Goal: Task Accomplishment & Management: Use online tool/utility

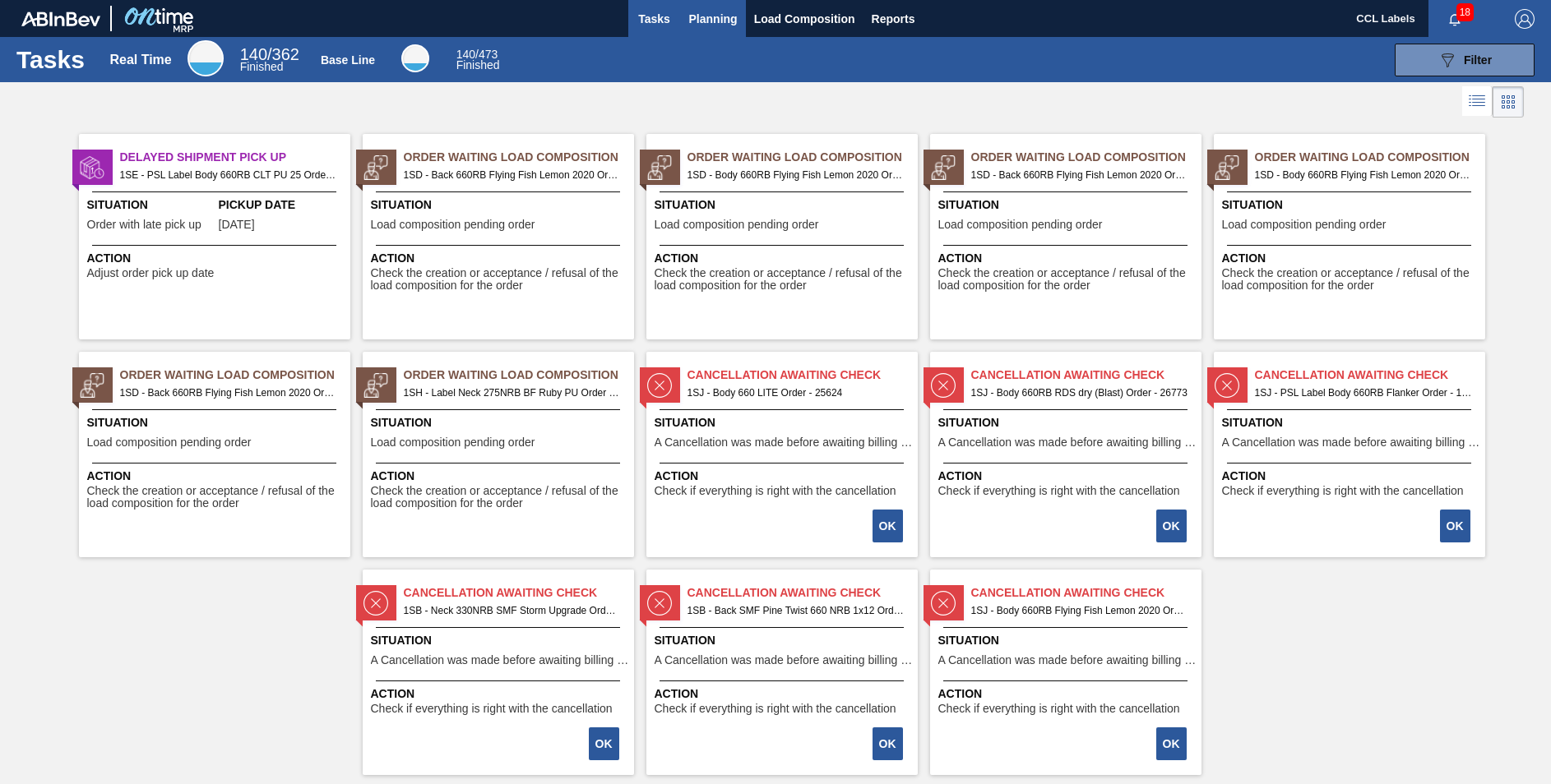
click at [714, 11] on span "Planning" at bounding box center [712, 18] width 48 height 20
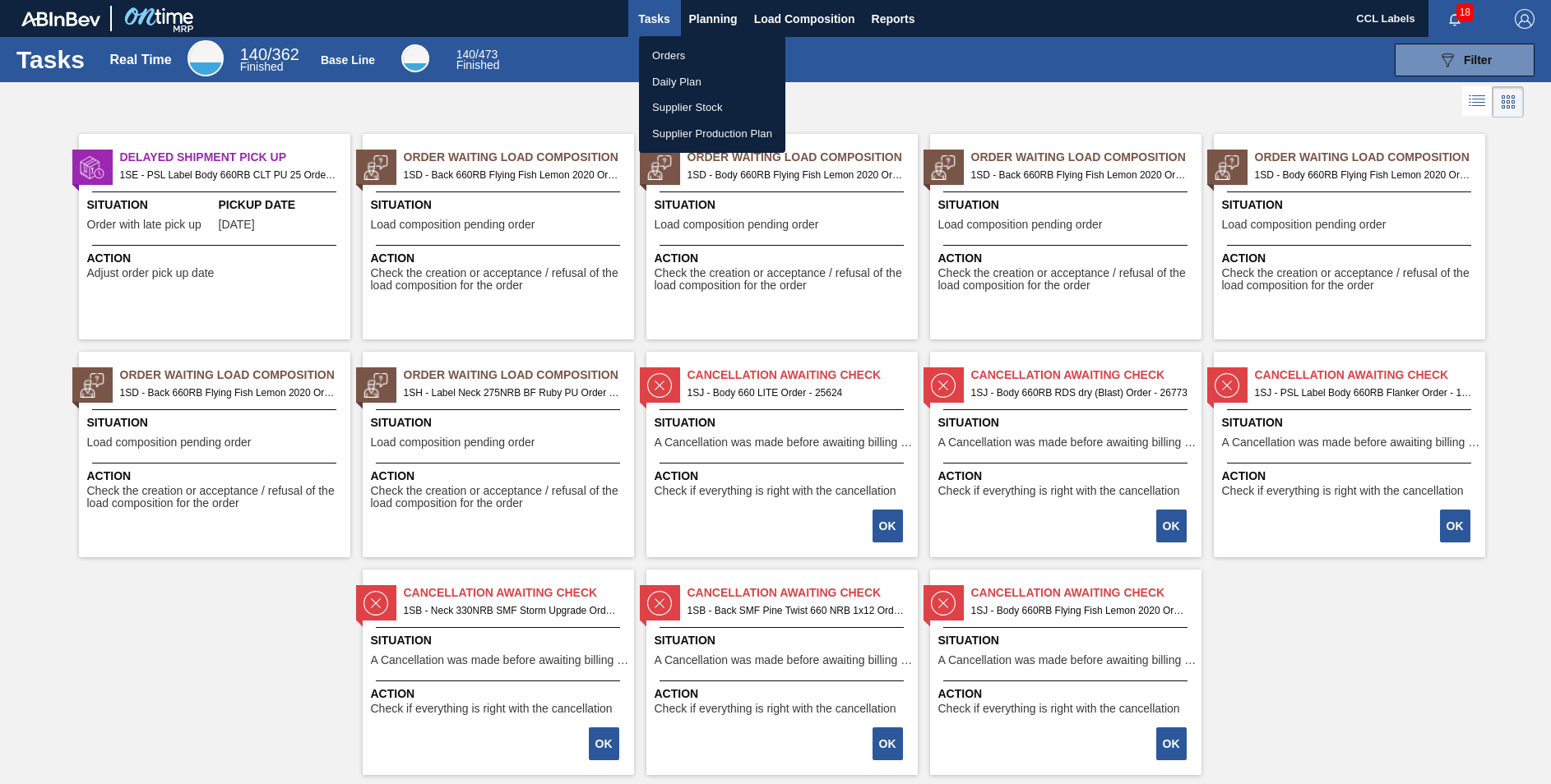
click at [665, 46] on li "Orders" at bounding box center [712, 56] width 146 height 26
click at [666, 53] on li "Orders" at bounding box center [712, 56] width 146 height 26
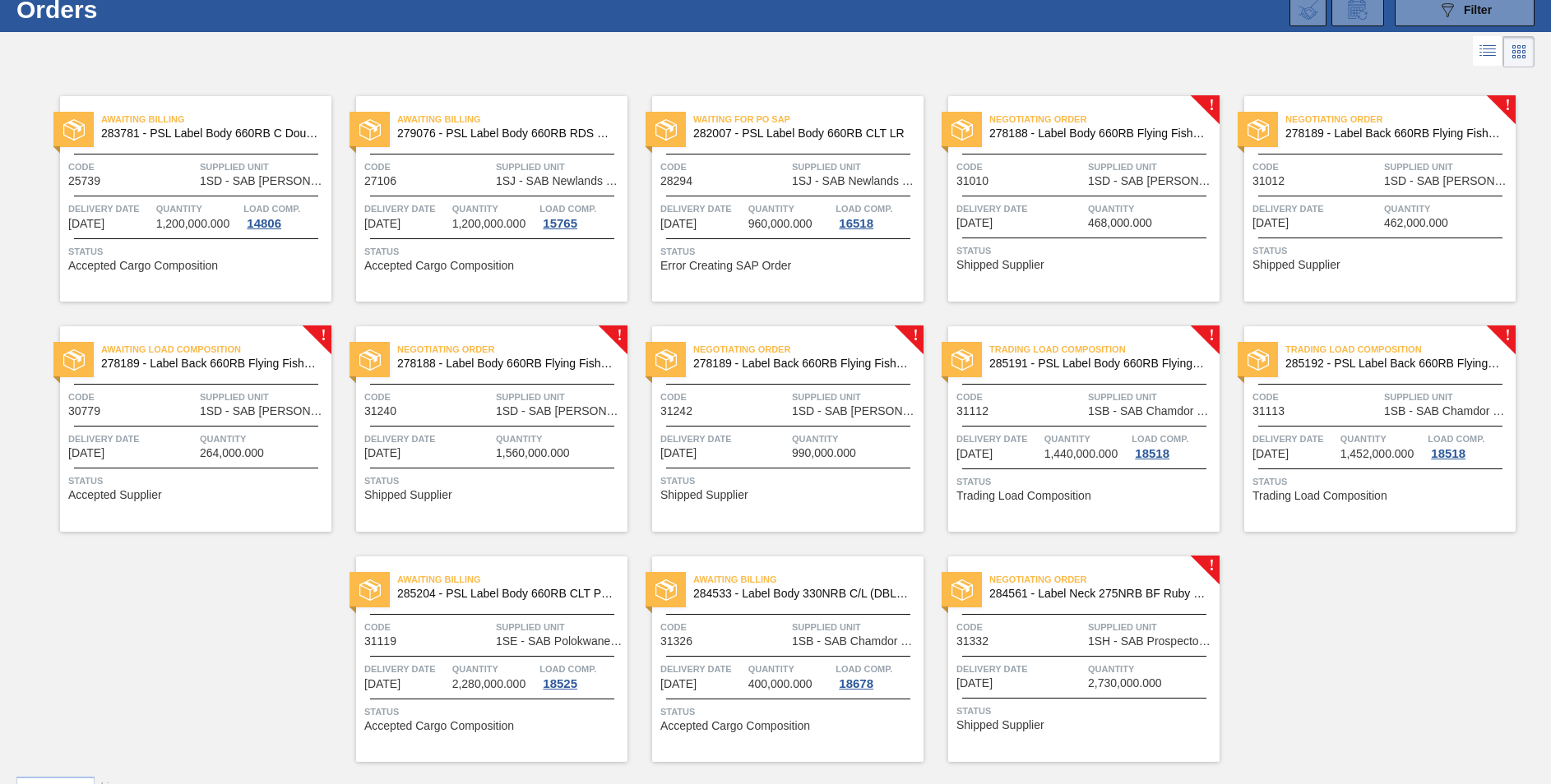
scroll to position [88, 0]
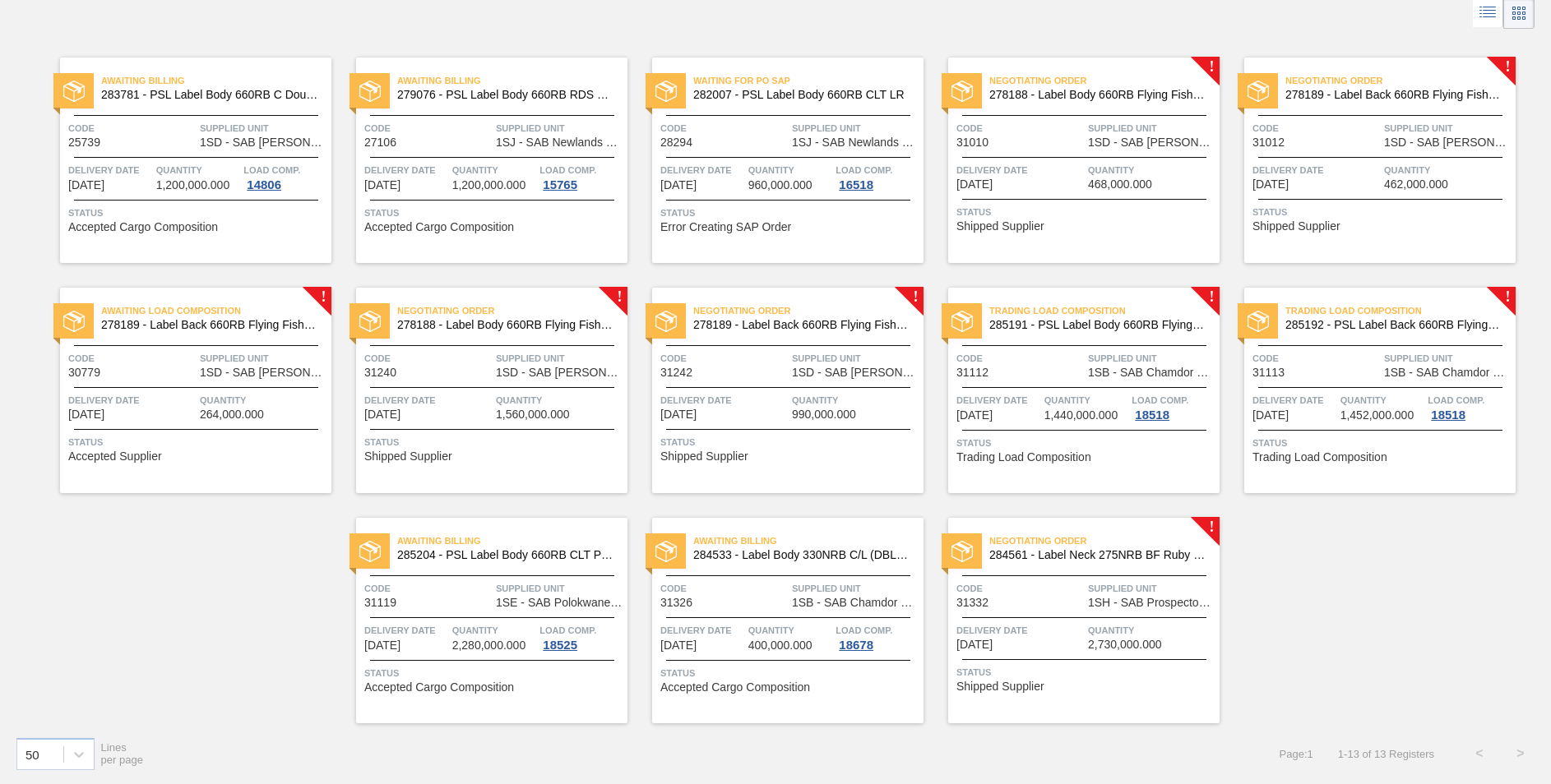
click at [1137, 550] on span "284561 - Label Neck 275NRB BF Ruby PU" at bounding box center [1098, 555] width 217 height 12
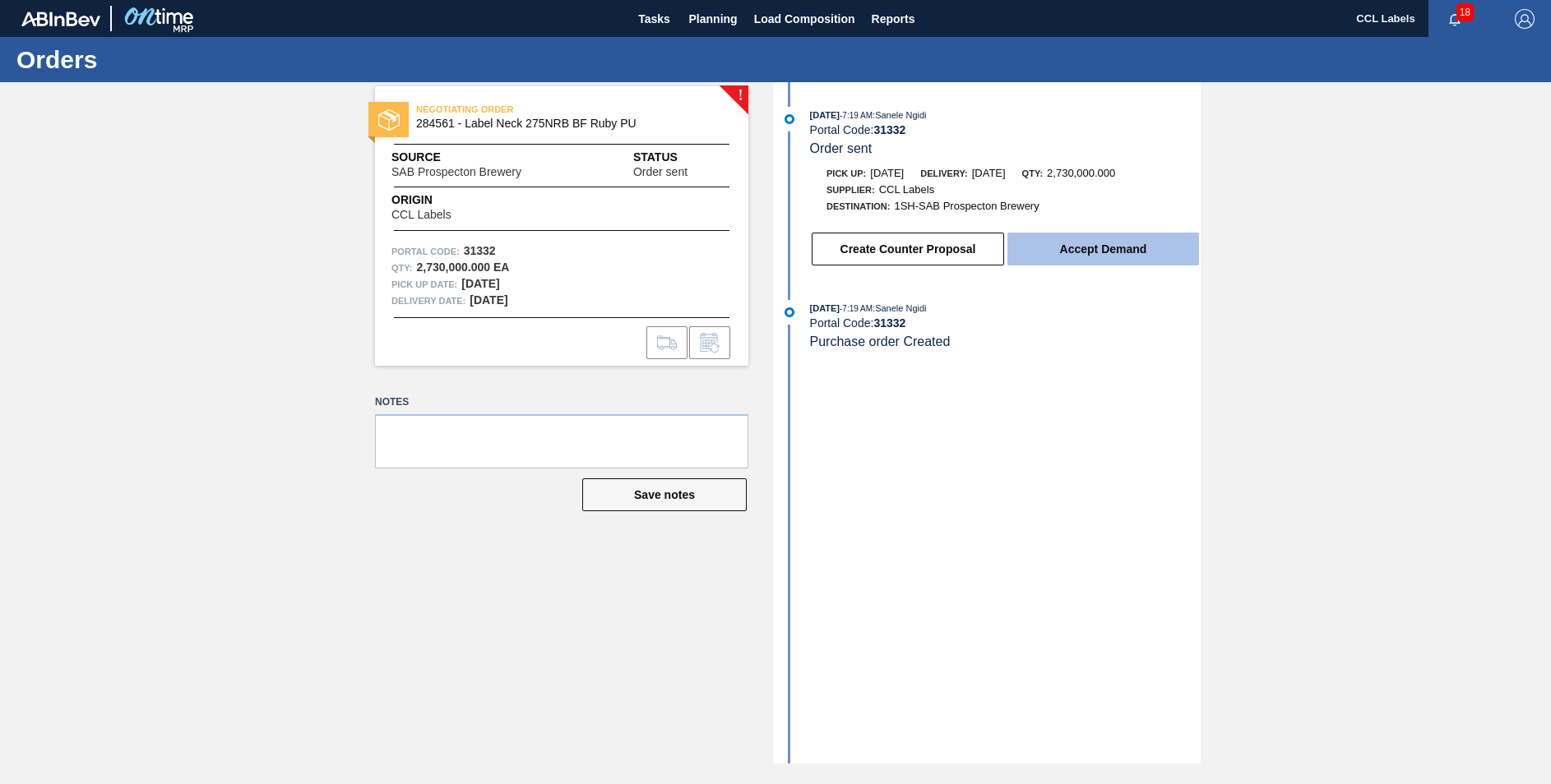
click at [1099, 257] on button "Accept Demand" at bounding box center [1103, 250] width 192 height 33
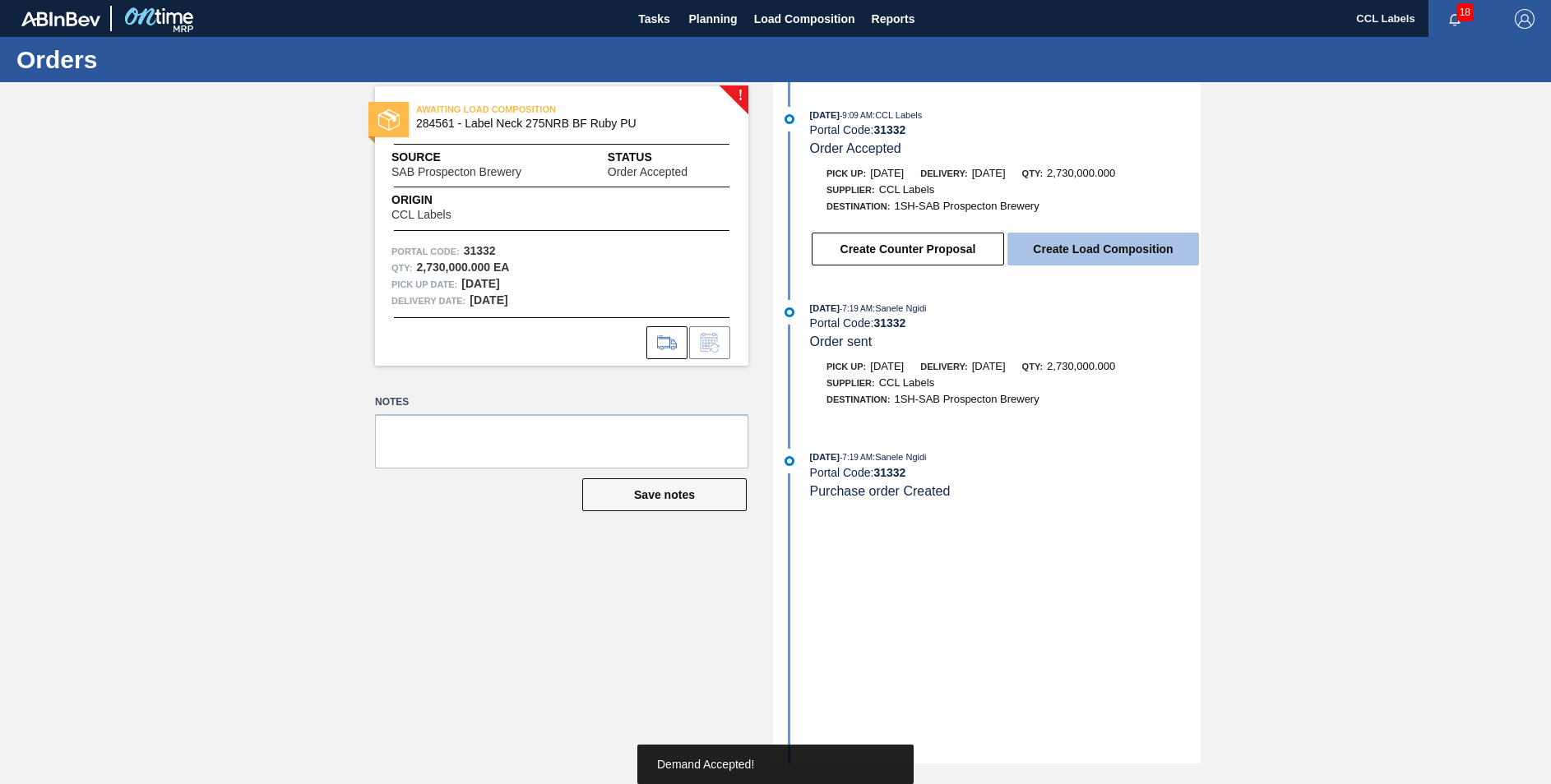
click at [1077, 244] on button "Create Load Composition" at bounding box center [1103, 250] width 192 height 33
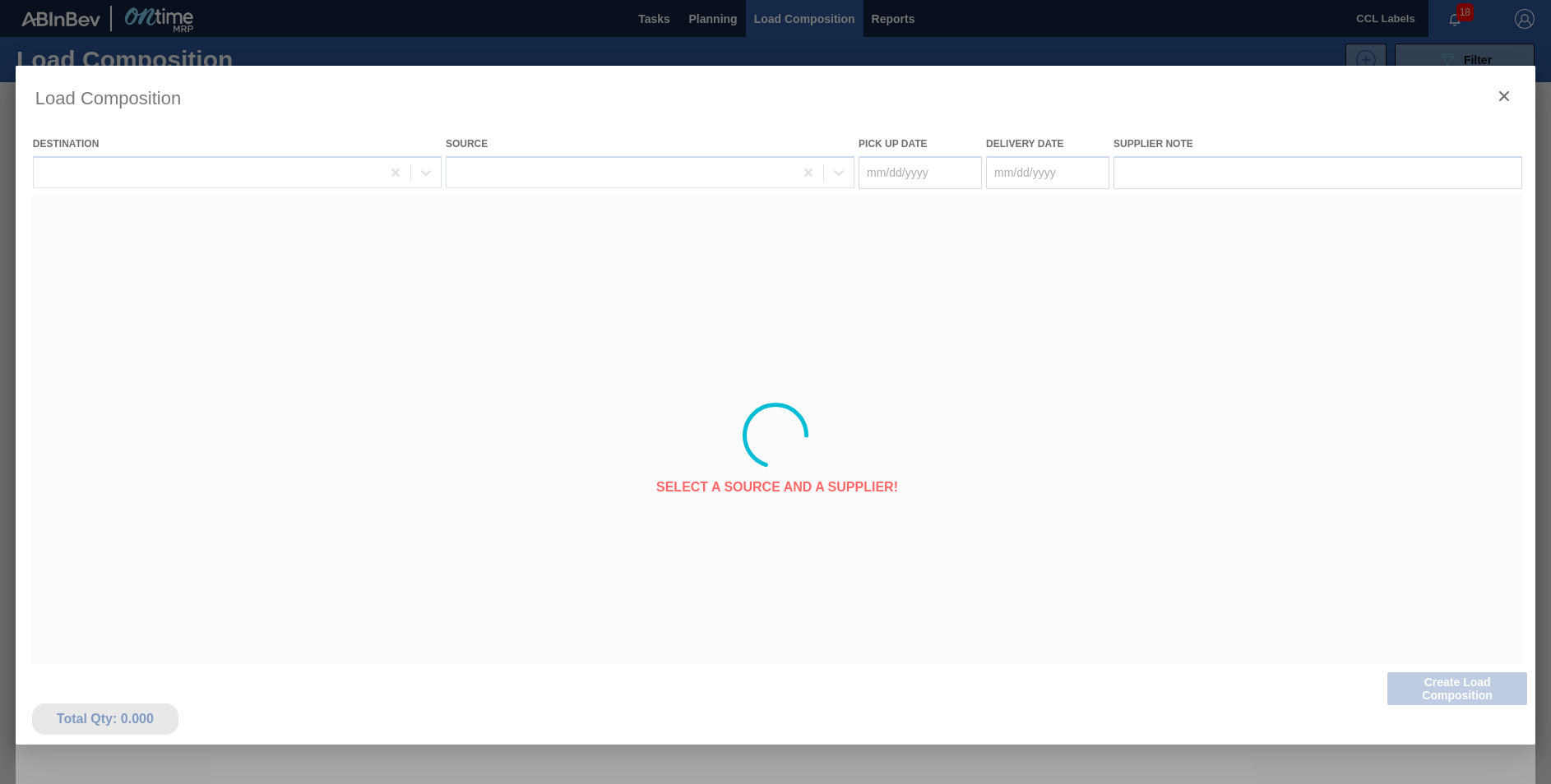
type Date "[DATE]"
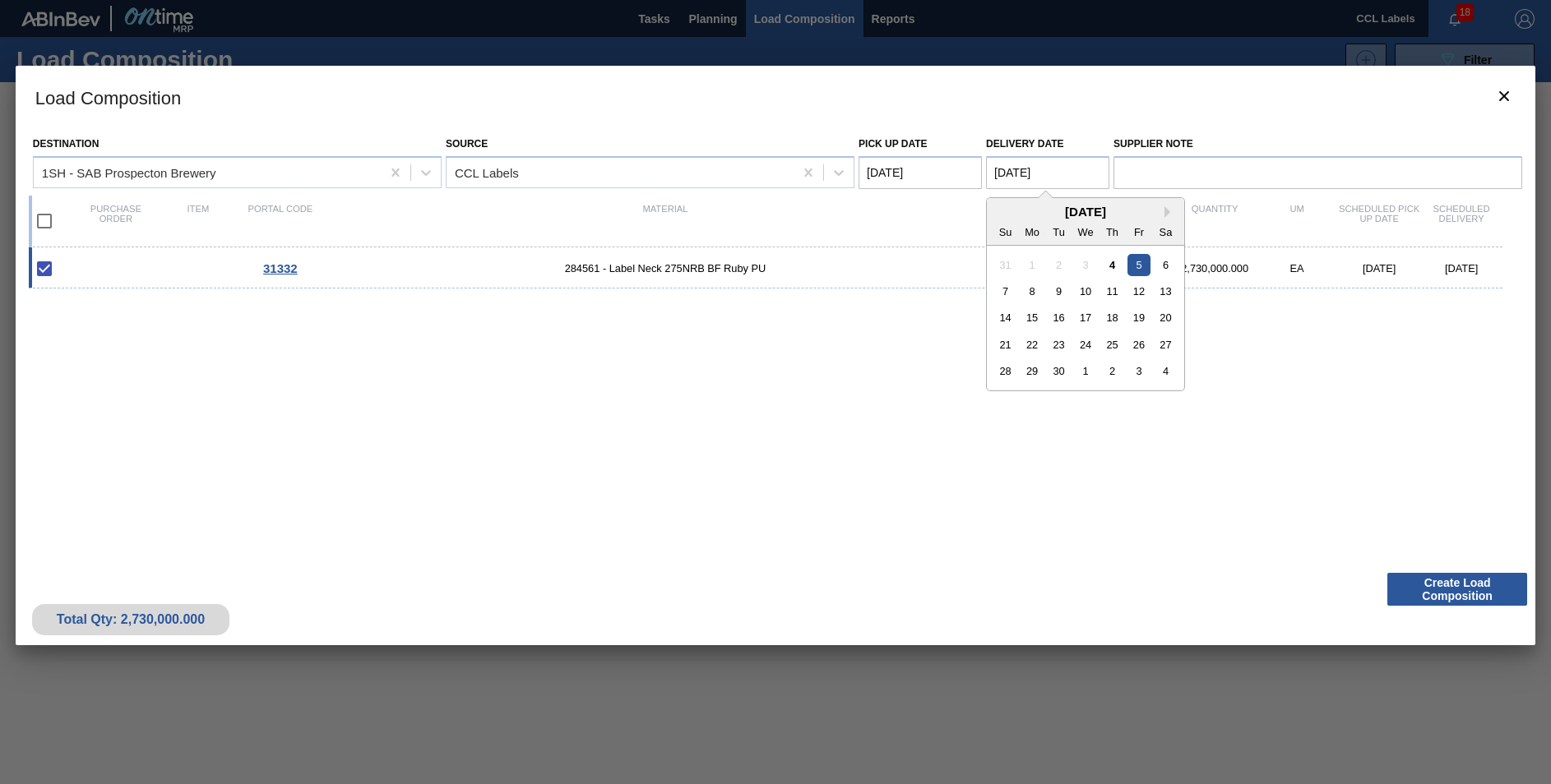
click at [1015, 170] on Date "[DATE]" at bounding box center [1047, 173] width 124 height 33
click at [1036, 290] on div "8" at bounding box center [1032, 291] width 22 height 22
type Date "[DATE]"
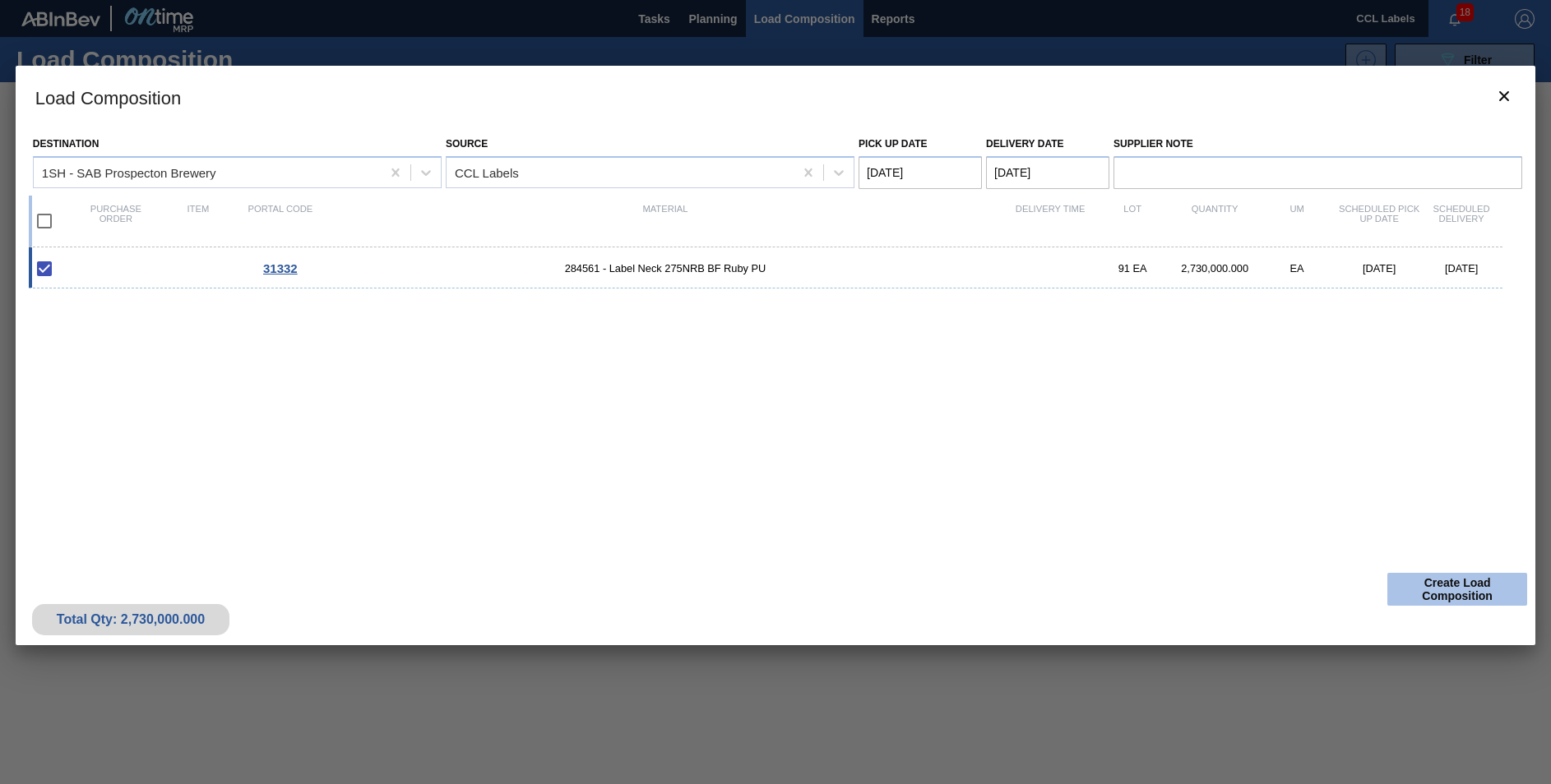
click at [1456, 584] on button "Create Load Composition" at bounding box center [1457, 590] width 140 height 33
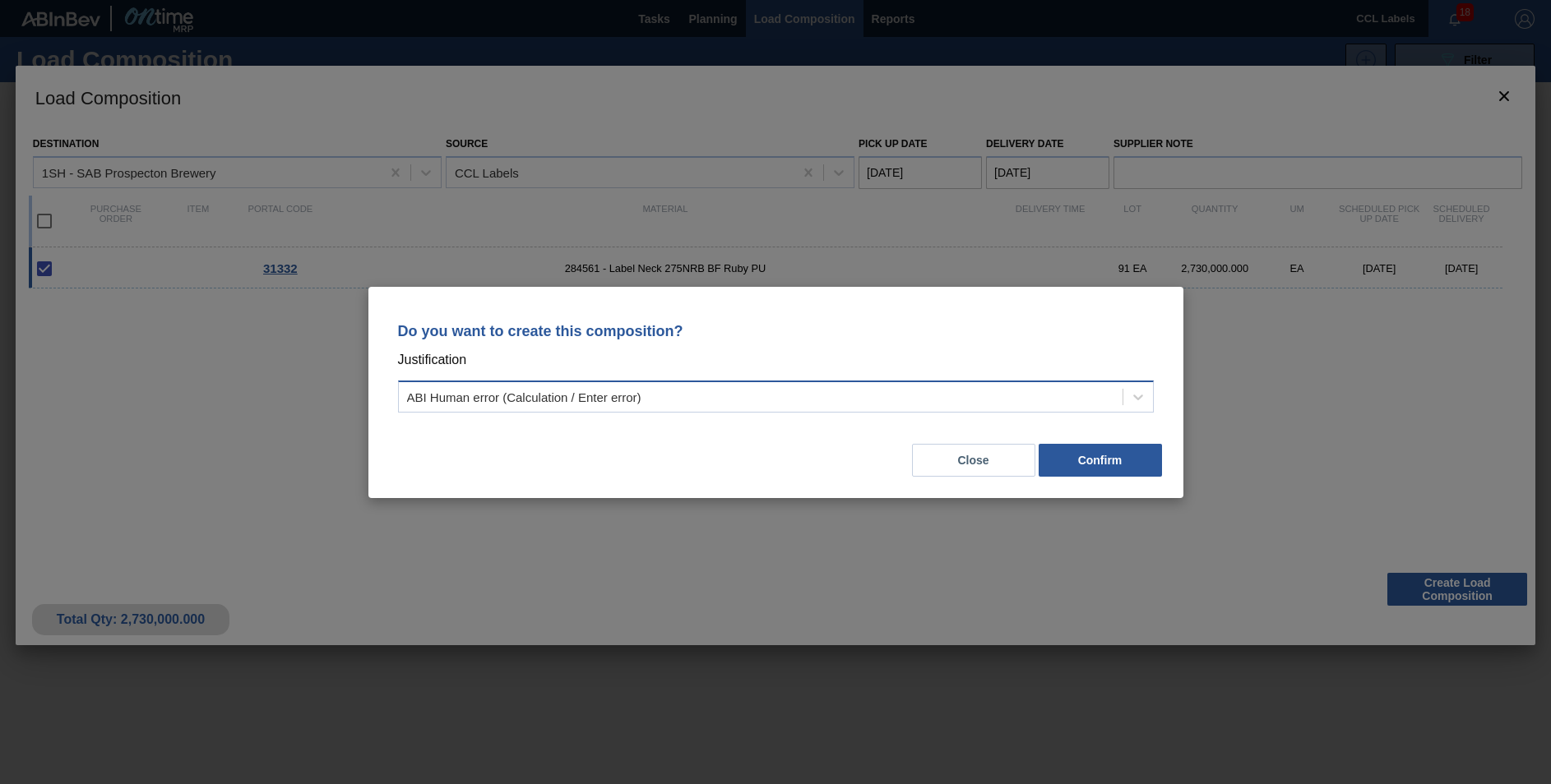
click at [740, 407] on div "ABI Human error (Calculation / Enter error)" at bounding box center [761, 396] width 724 height 24
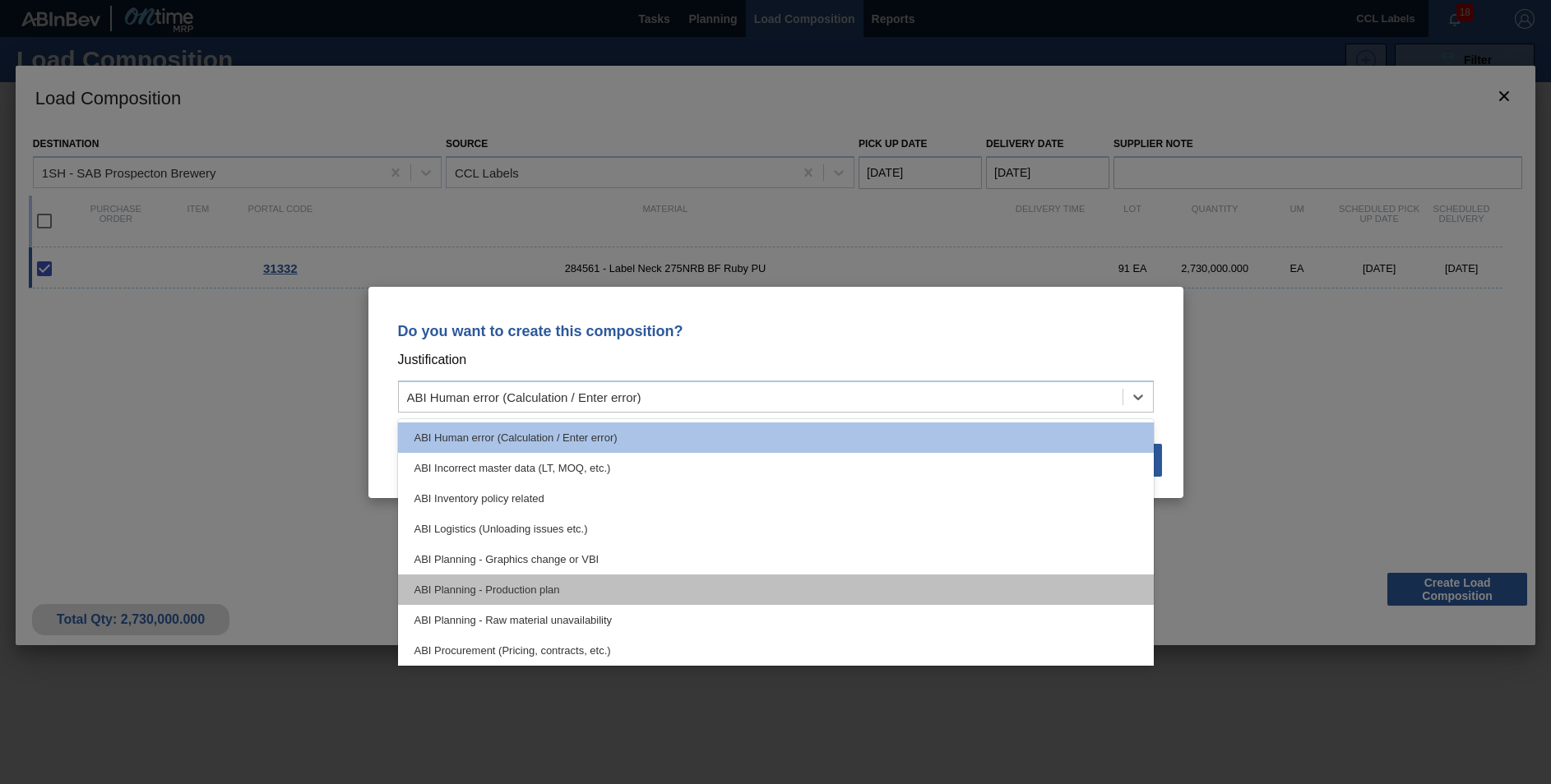
click at [697, 586] on div "ABI Planning - Production plan" at bounding box center [776, 590] width 755 height 31
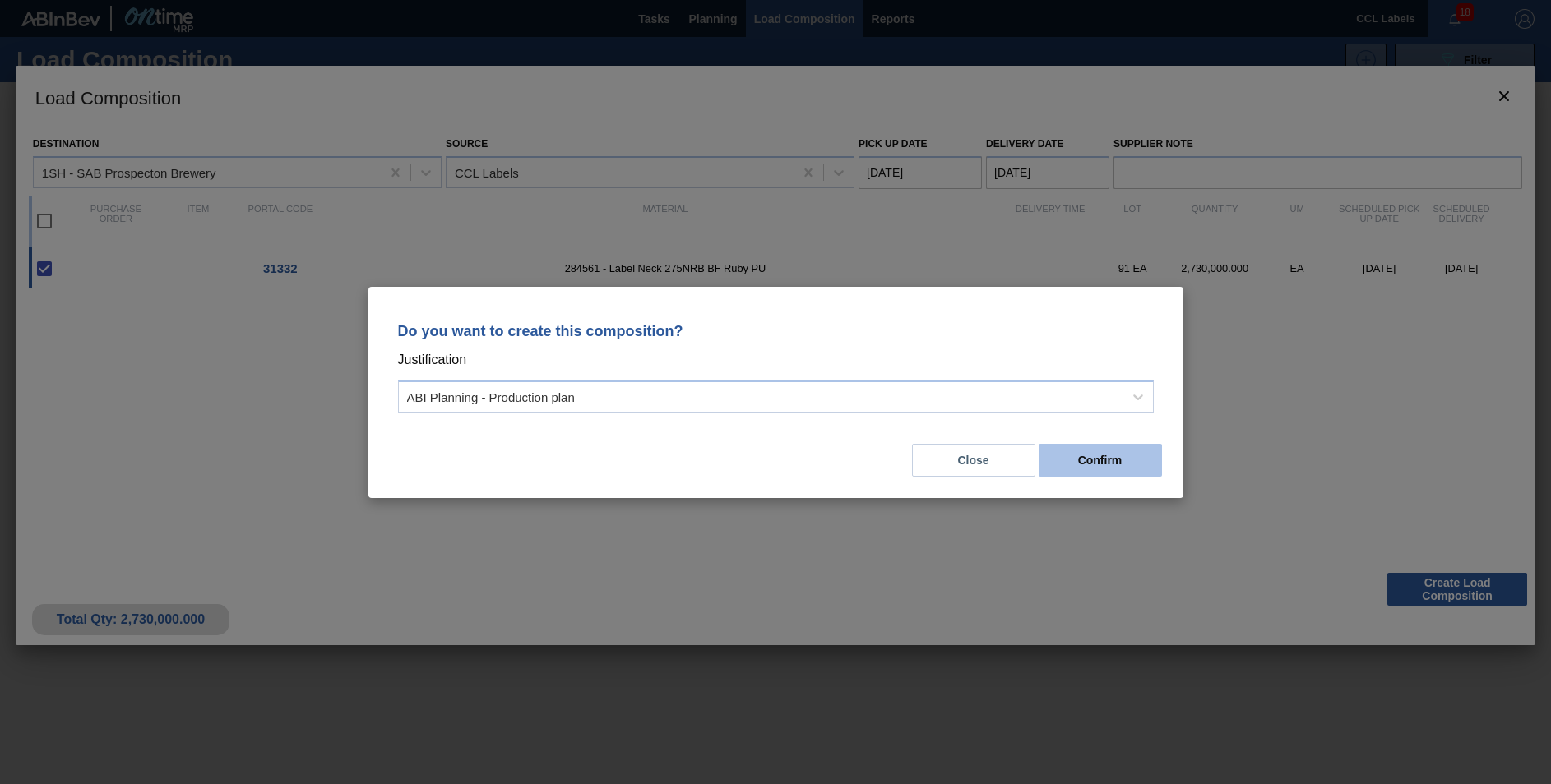
click at [1109, 463] on button "Confirm" at bounding box center [1100, 461] width 124 height 33
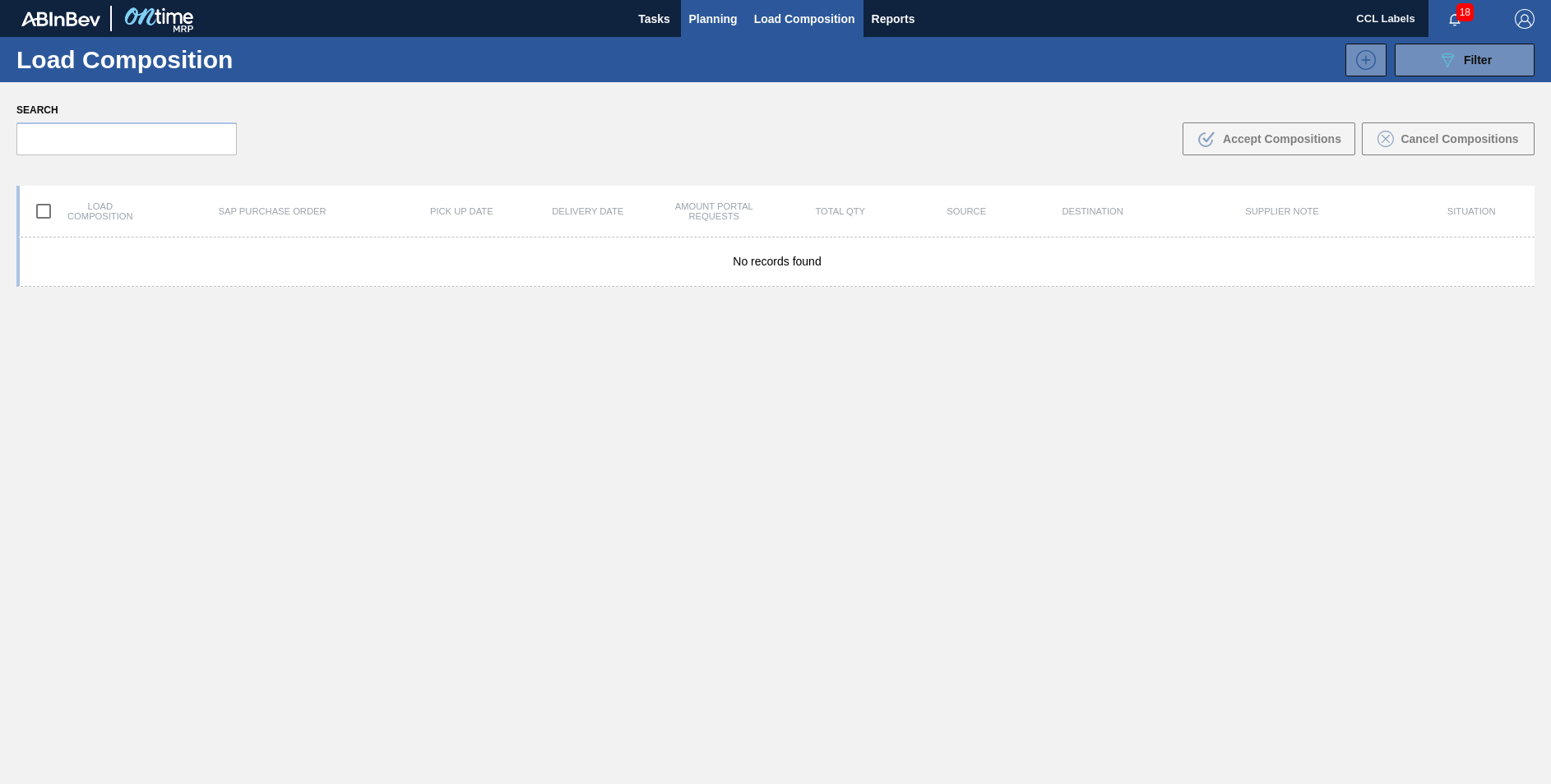
click at [709, 15] on span "Planning" at bounding box center [712, 18] width 48 height 20
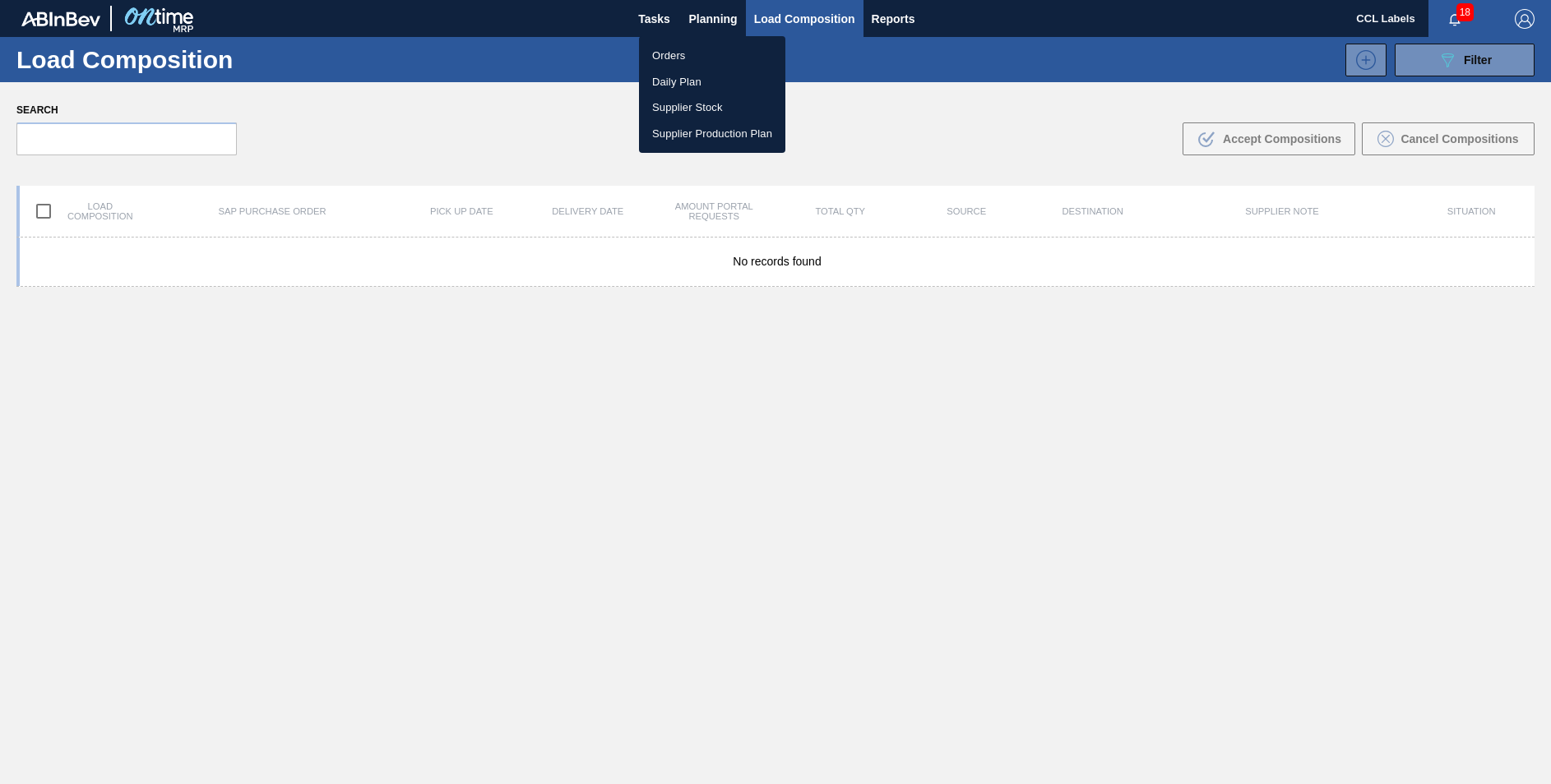
click at [670, 51] on li "Orders" at bounding box center [712, 56] width 146 height 26
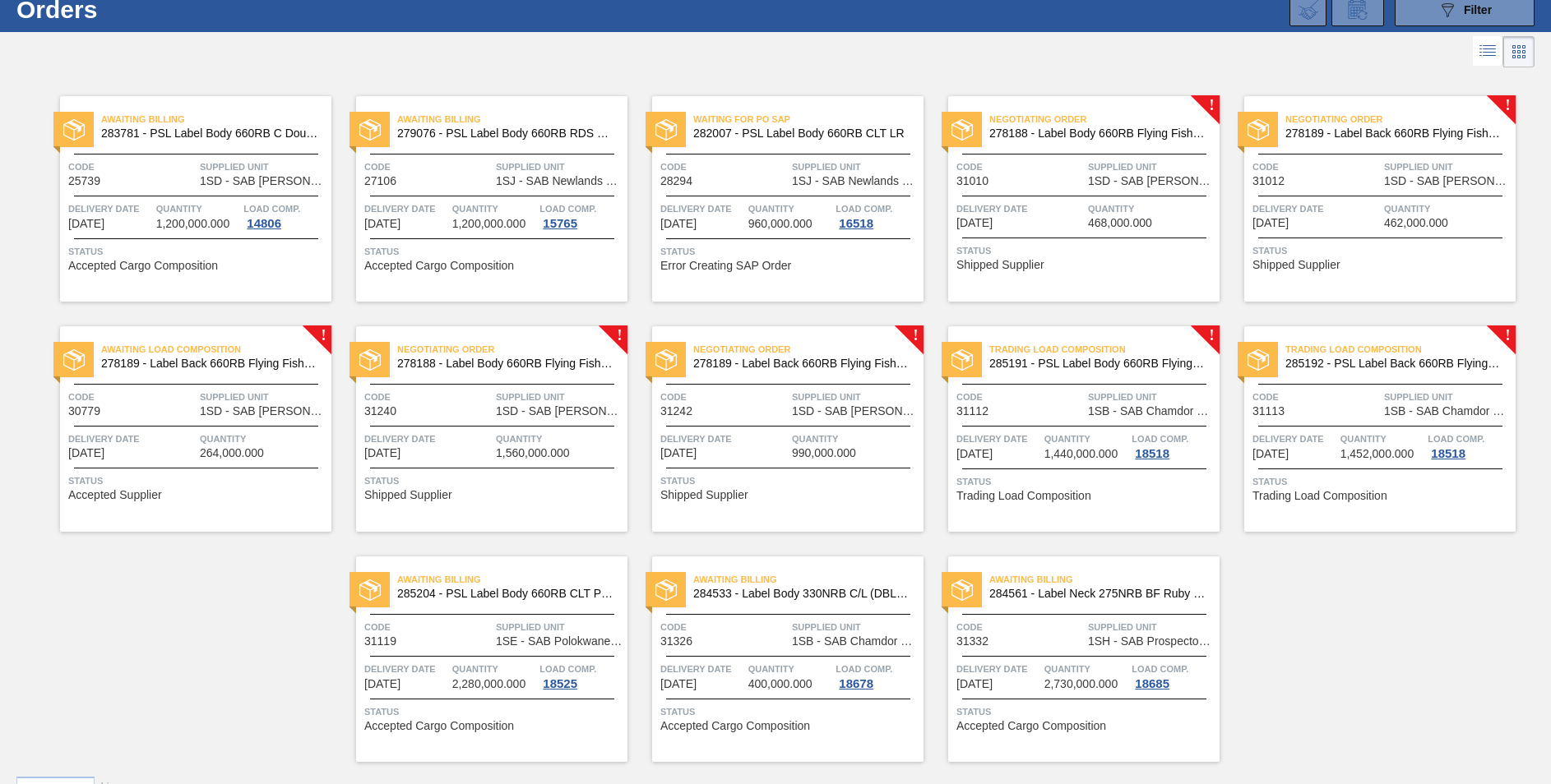
scroll to position [88, 0]
